Goal: Go to known website: Access a specific website the user already knows

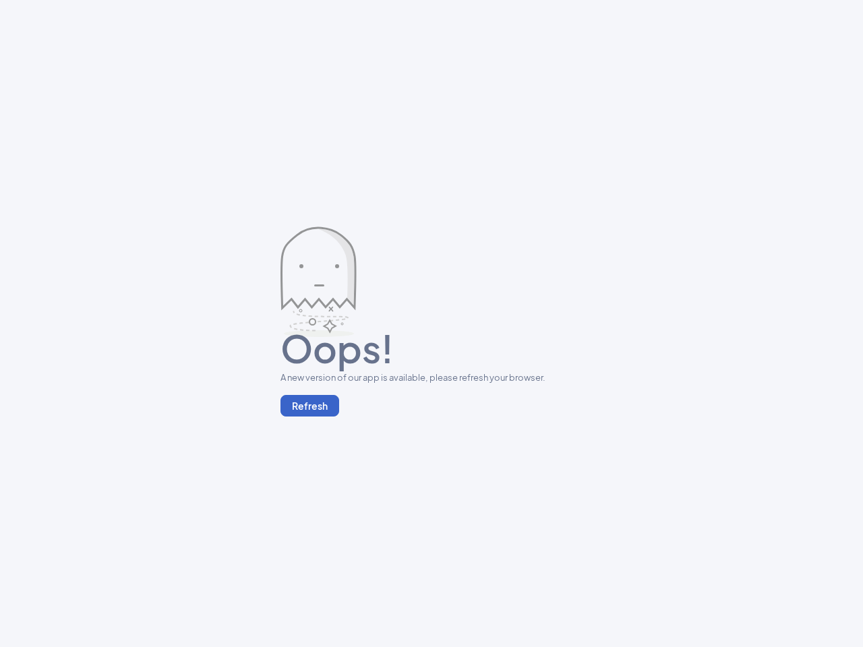
click at [309, 406] on button "Refresh" at bounding box center [309, 406] width 59 height 22
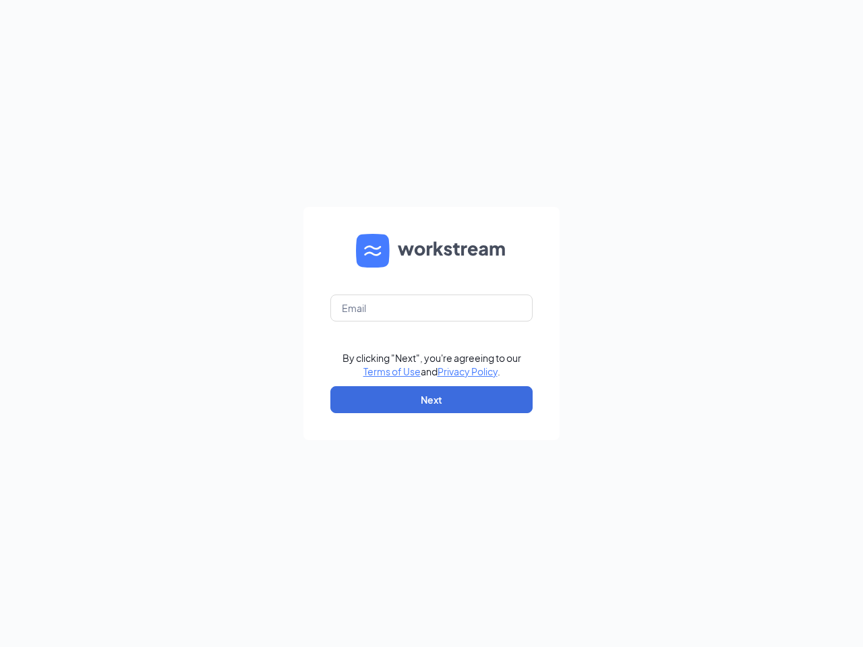
click at [431, 323] on form "By clicking "Next", you're agreeing to our Terms of Use and Privacy Policy . Ne…" at bounding box center [431, 323] width 256 height 233
click at [431, 400] on button "Next" at bounding box center [431, 399] width 202 height 27
